Goal: Task Accomplishment & Management: Manage account settings

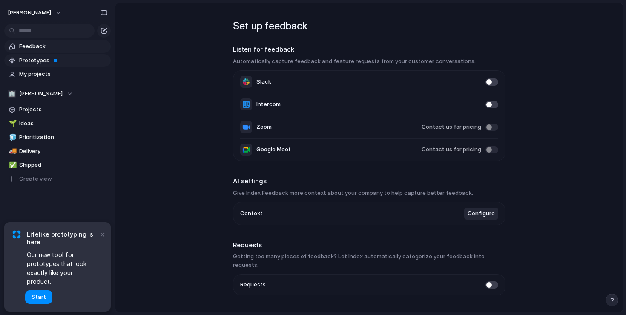
click at [45, 58] on span "Prototypes" at bounding box center [63, 60] width 89 height 9
click at [29, 129] on link "🌱 Ideas" at bounding box center [57, 123] width 106 height 13
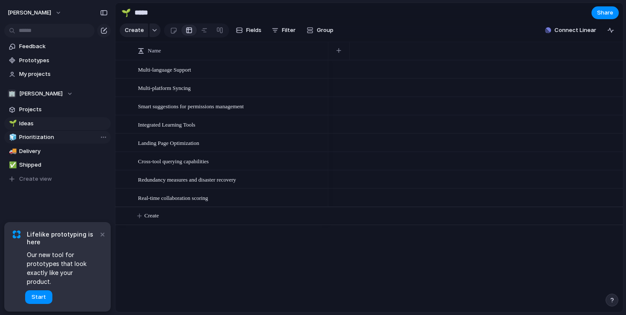
click at [35, 137] on span "Prioritization" at bounding box center [63, 137] width 89 height 9
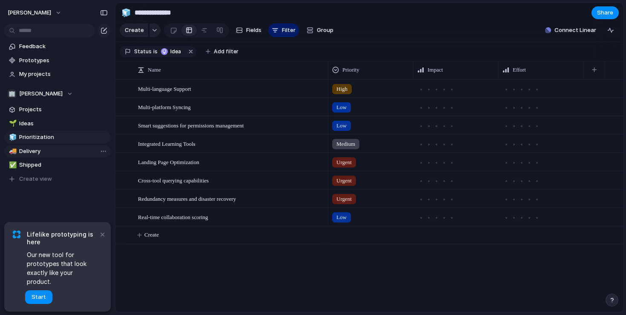
click at [35, 151] on span "Delivery" at bounding box center [63, 151] width 89 height 9
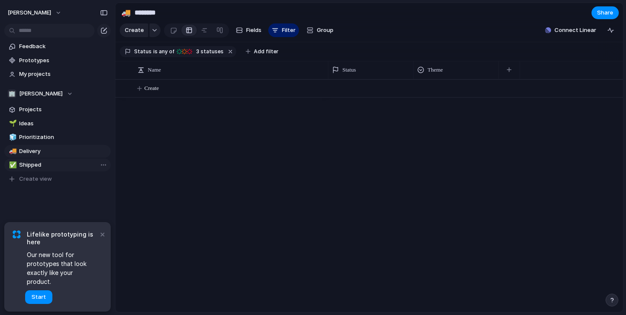
click at [35, 161] on span "Shipped" at bounding box center [63, 165] width 89 height 9
click at [33, 122] on span "Ideas" at bounding box center [63, 123] width 89 height 9
type input "*****"
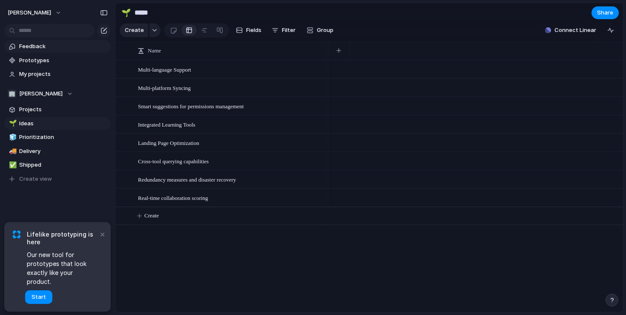
click at [34, 45] on span "Feedback" at bounding box center [63, 46] width 89 height 9
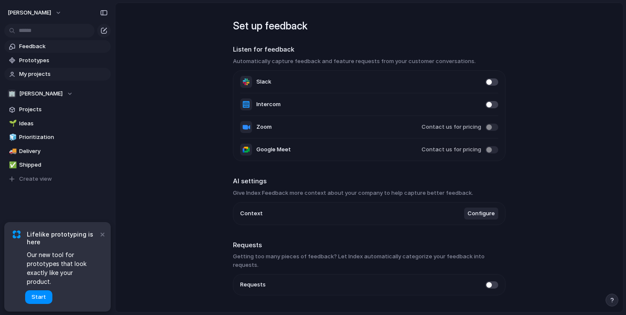
click at [43, 76] on span "My projects" at bounding box center [63, 74] width 89 height 9
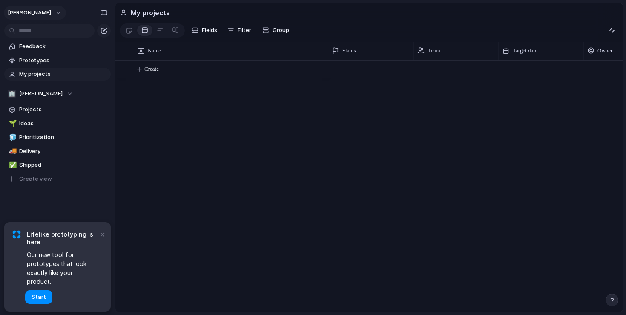
click at [24, 13] on span "[PERSON_NAME]" at bounding box center [29, 13] width 43 height 9
click at [38, 10] on div "Settings Invite members Change theme Sign out" at bounding box center [313, 157] width 626 height 315
click at [41, 12] on span "[PERSON_NAME]" at bounding box center [29, 13] width 43 height 9
click at [37, 70] on span "Sign out" at bounding box center [31, 73] width 23 height 9
